Goal: Find specific page/section: Find specific page/section

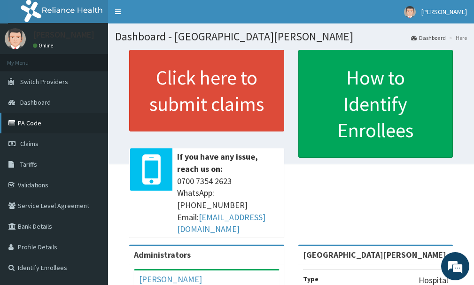
click at [39, 121] on link "PA Code" at bounding box center [54, 123] width 108 height 21
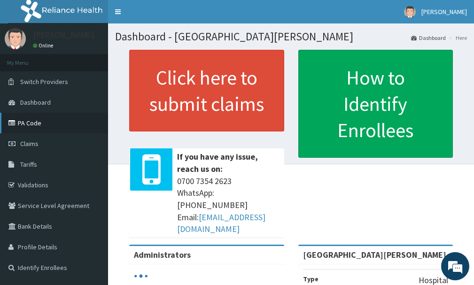
click at [26, 116] on link "PA Code" at bounding box center [54, 123] width 108 height 21
